Goal: Task Accomplishment & Management: Manage account settings

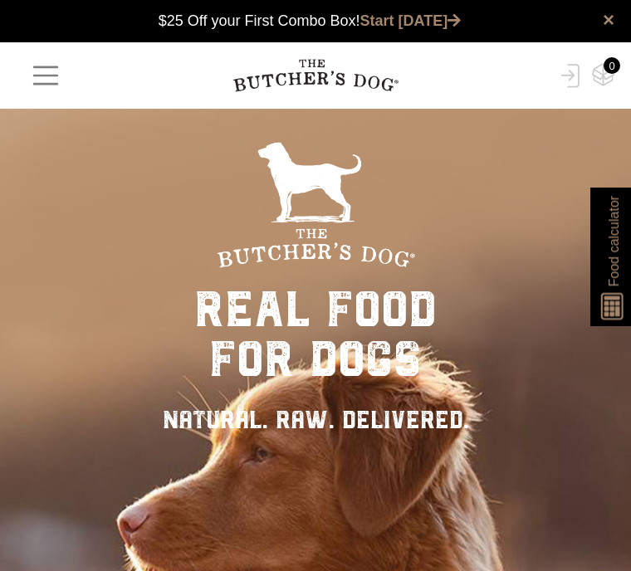
click at [571, 77] on img at bounding box center [567, 76] width 23 height 24
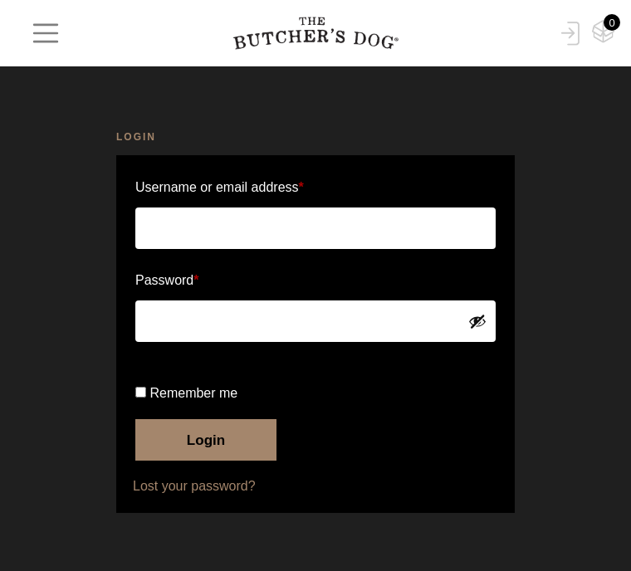
type input "[EMAIL_ADDRESS][DOMAIN_NAME]"
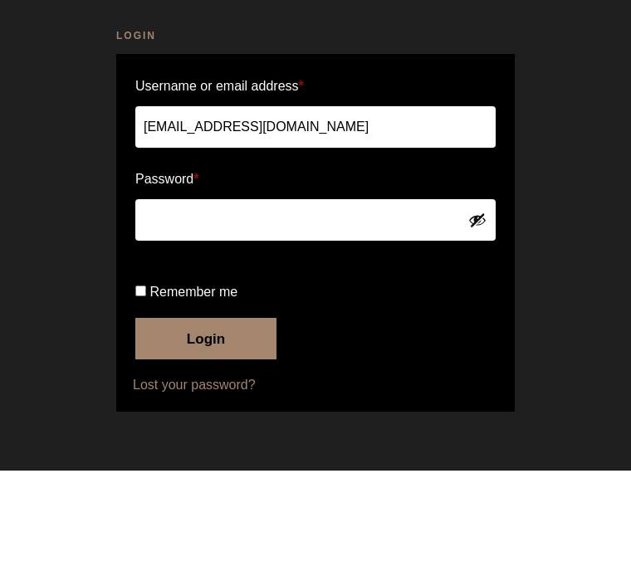
click at [206, 419] on button "Login" at bounding box center [205, 439] width 141 height 41
click at [225, 419] on button "Login" at bounding box center [205, 439] width 141 height 41
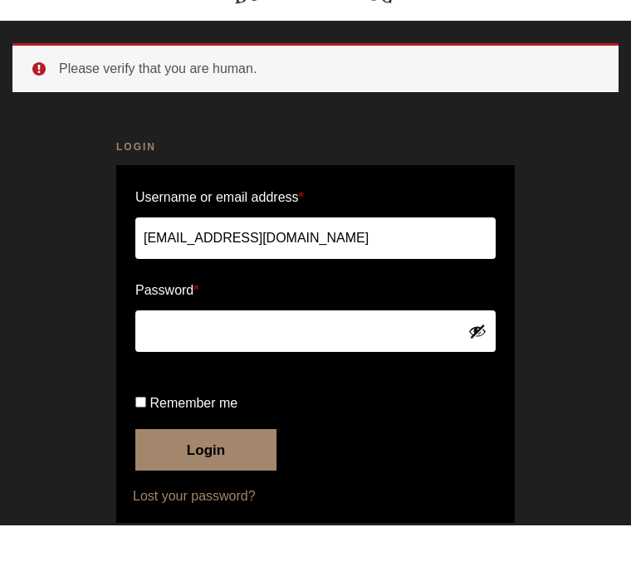
scroll to position [66, 0]
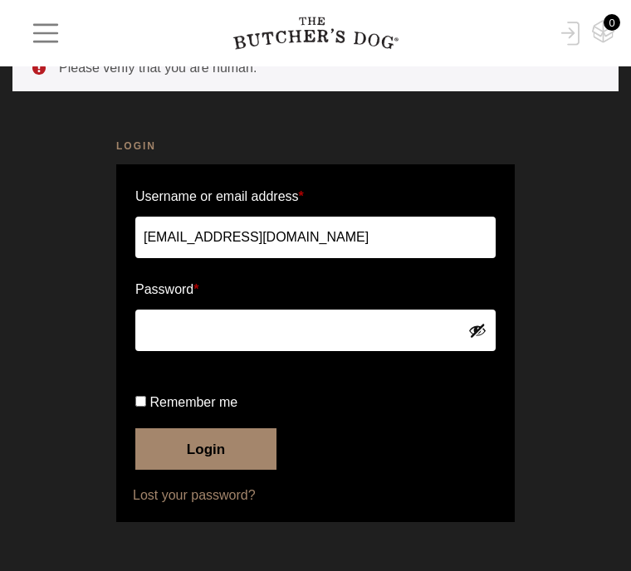
click at [230, 470] on button "Login" at bounding box center [205, 448] width 141 height 41
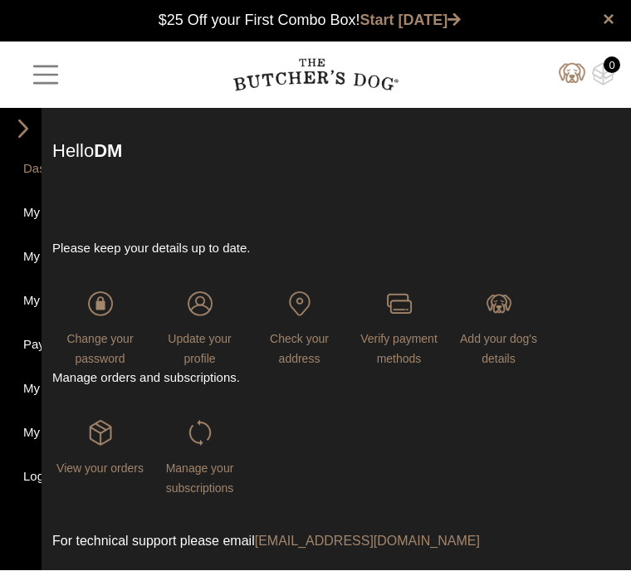
scroll to position [1, 0]
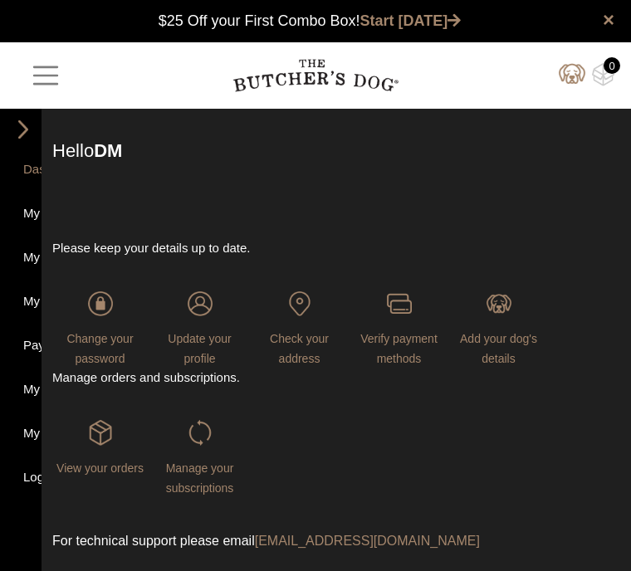
click at [202, 475] on span "Manage your subscriptions" at bounding box center [200, 477] width 68 height 33
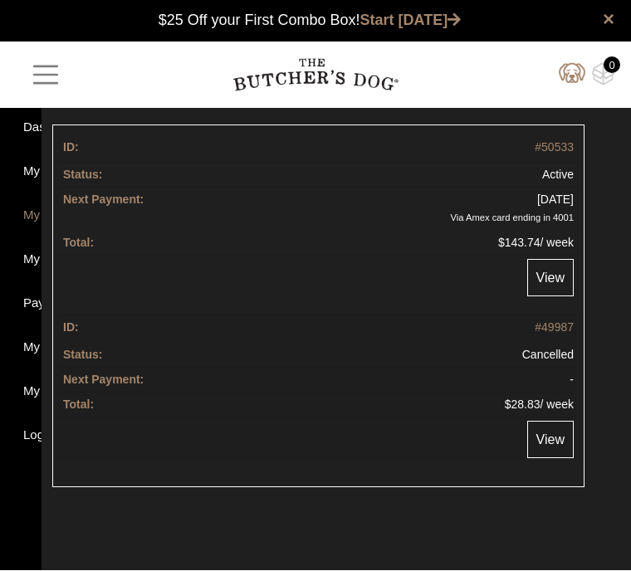
click at [547, 287] on link "View" at bounding box center [550, 278] width 46 height 37
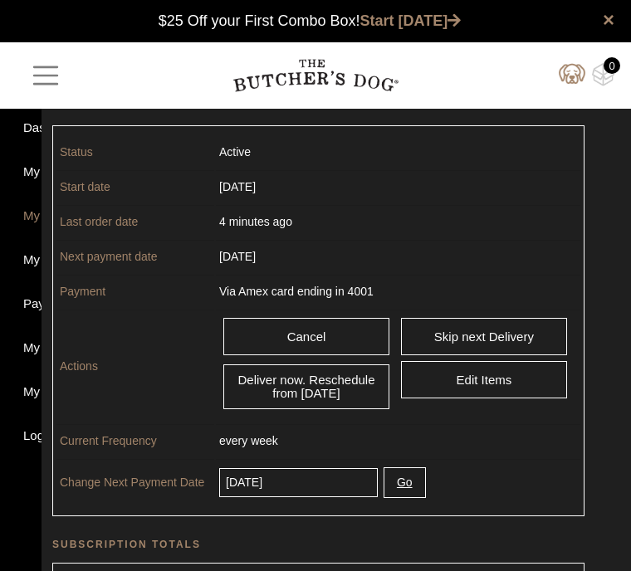
scroll to position [1, 0]
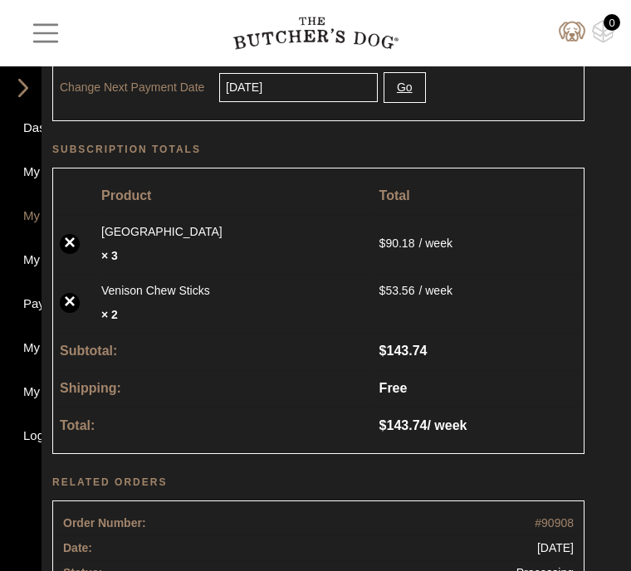
scroll to position [399, 0]
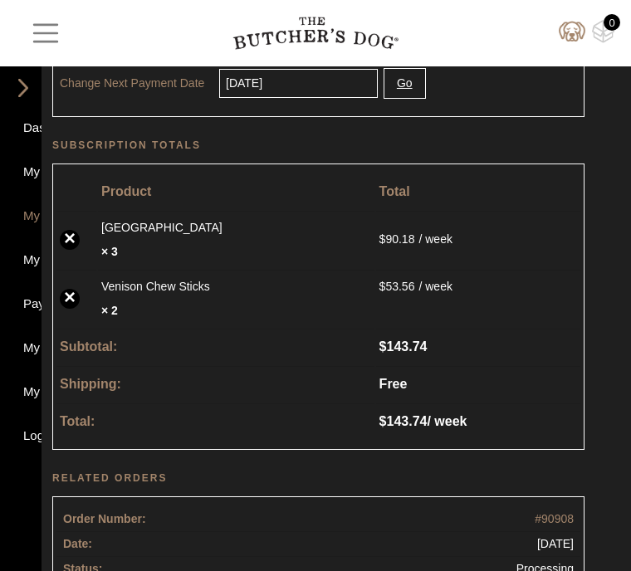
click at [46, 41] on span "button" at bounding box center [46, 33] width 32 height 32
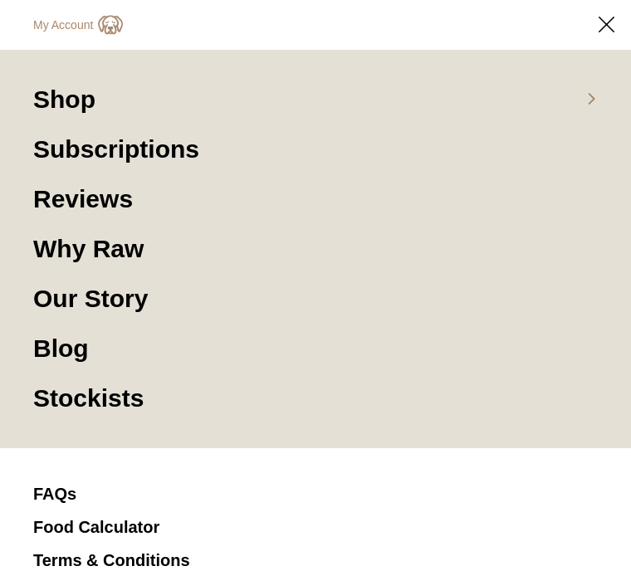
click at [80, 102] on link "Shop" at bounding box center [315, 108] width 564 height 50
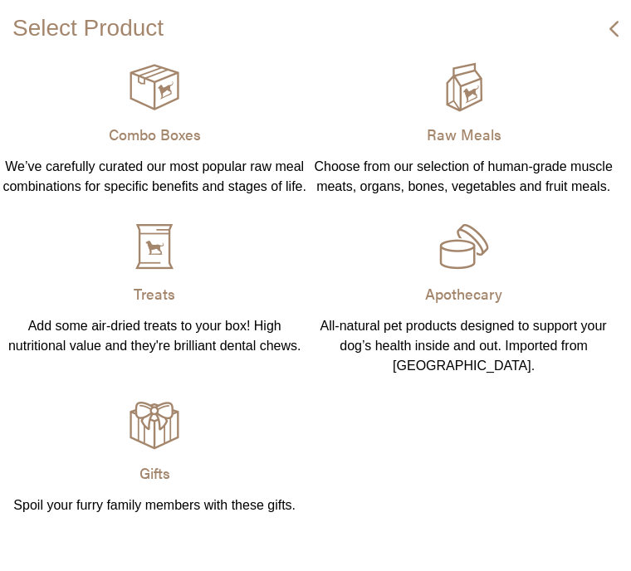
click at [500, 167] on div "Choose from our selection of human-grade muscle meats, organs, bones, vegetable…" at bounding box center [463, 177] width 309 height 40
click at [0, 0] on img at bounding box center [0, 0] width 0 height 0
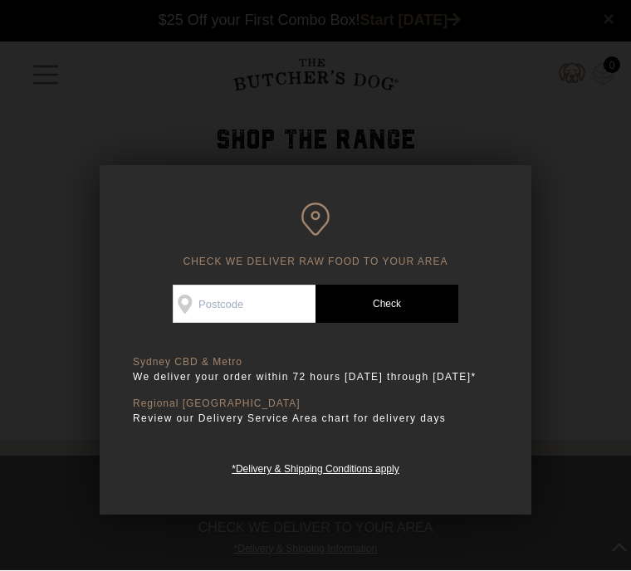
click at [606, 382] on div at bounding box center [315, 285] width 631 height 571
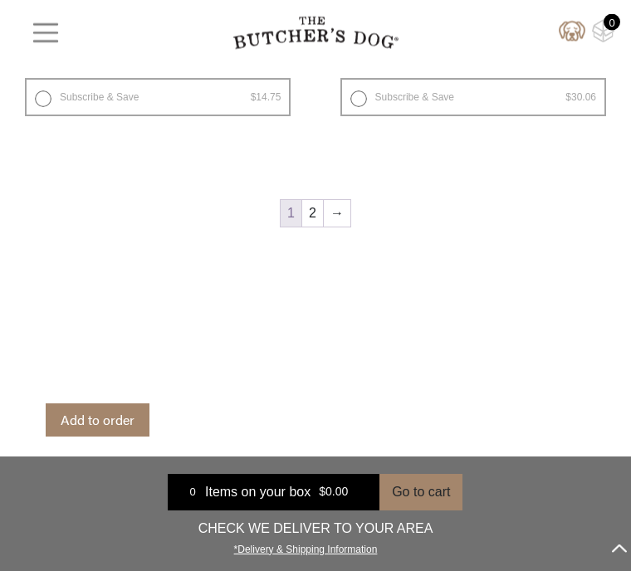
scroll to position [4085, 0]
click at [338, 200] on link "→" at bounding box center [337, 213] width 27 height 27
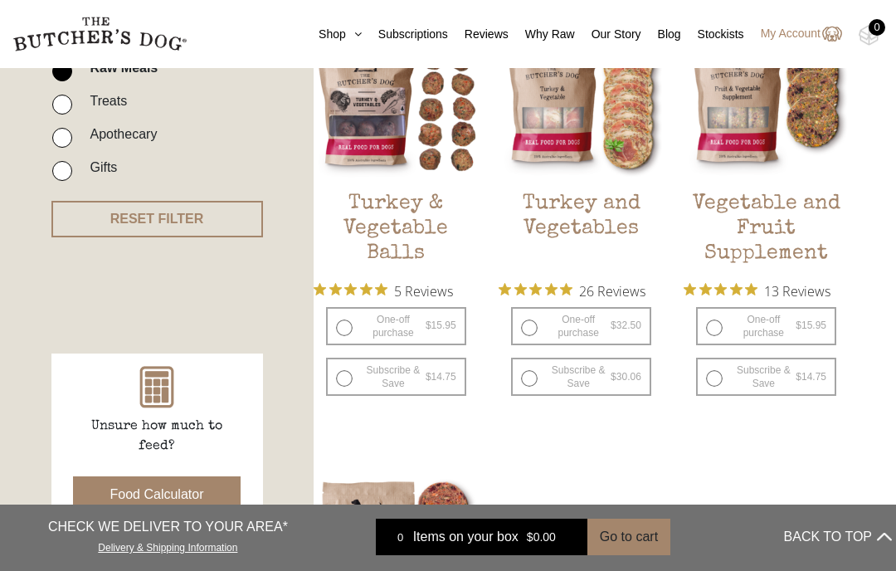
scroll to position [547, 0]
